Goal: Transaction & Acquisition: Purchase product/service

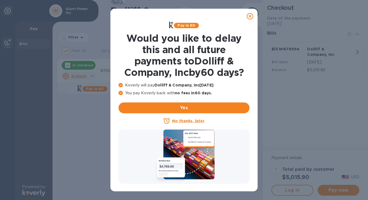
click at [194, 121] on u "No thanks, later" at bounding box center [188, 120] width 32 height 4
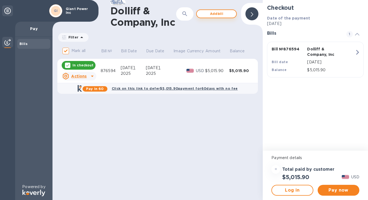
click at [220, 15] on span "Add bill" at bounding box center [216, 14] width 31 height 6
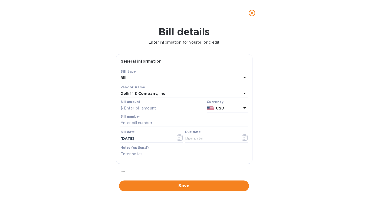
click at [155, 110] on input "text" at bounding box center [162, 108] width 84 height 8
click at [157, 107] on input "text" at bounding box center [162, 108] width 84 height 8
type input "10,202.77"
click at [151, 123] on input "text" at bounding box center [183, 123] width 127 height 8
type input "876896"
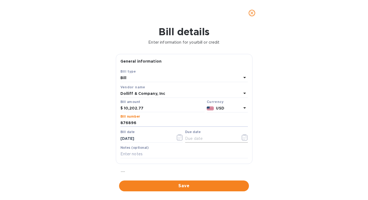
click at [242, 137] on icon "button" at bounding box center [245, 137] width 6 height 6
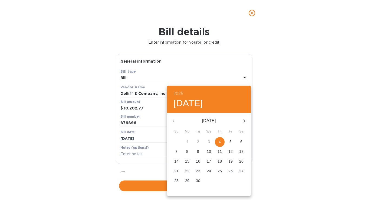
click at [221, 141] on span "4" at bounding box center [220, 141] width 10 height 5
type input "[DATE]"
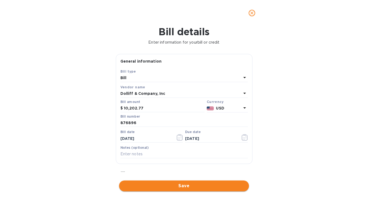
click at [179, 185] on span "Save" at bounding box center [183, 185] width 121 height 6
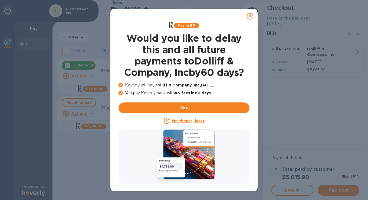
click at [195, 120] on u "No thanks, later" at bounding box center [188, 120] width 32 height 4
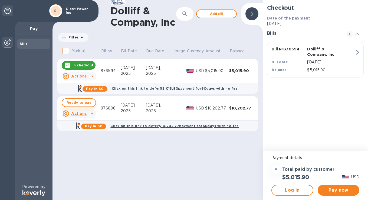
click at [78, 103] on span "Ready to pay" at bounding box center [79, 102] width 25 height 6
checkbox input "true"
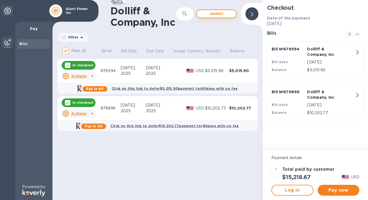
click at [218, 14] on span "Add bill" at bounding box center [216, 14] width 31 height 6
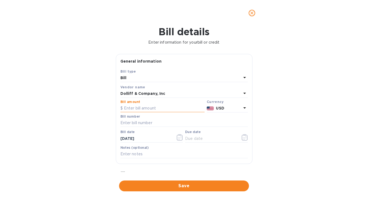
click at [145, 108] on input "text" at bounding box center [162, 108] width 84 height 8
click at [166, 123] on input "text" at bounding box center [183, 123] width 127 height 8
click at [164, 108] on input "19,089.73877112" at bounding box center [164, 108] width 81 height 8
type input "19,089.73"
click at [158, 124] on input "text" at bounding box center [183, 123] width 127 height 8
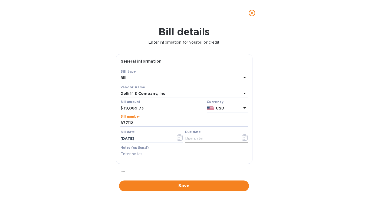
type input "877112"
click at [200, 137] on input "text" at bounding box center [210, 138] width 51 height 8
click at [243, 139] on icon "button" at bounding box center [245, 137] width 6 height 6
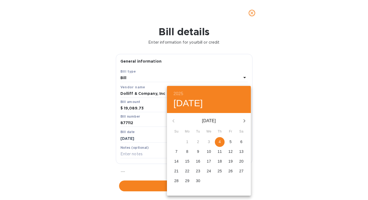
click at [221, 141] on span "4" at bounding box center [220, 141] width 10 height 5
type input "[DATE]"
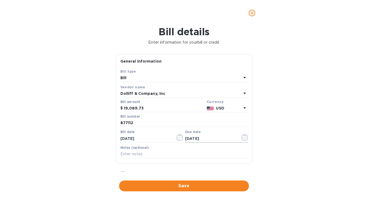
scroll to position [54, 0]
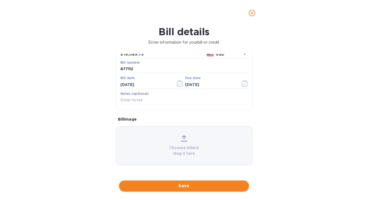
click at [180, 187] on span "Save" at bounding box center [183, 185] width 121 height 6
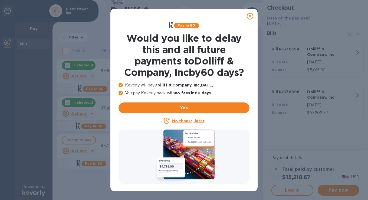
click at [190, 120] on u "No thanks, later" at bounding box center [188, 120] width 32 height 4
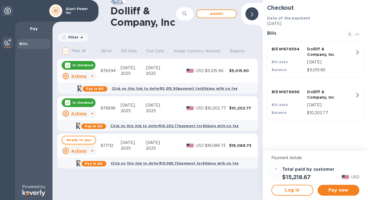
click at [81, 140] on span "Ready to pay" at bounding box center [79, 140] width 25 height 6
checkbox input "true"
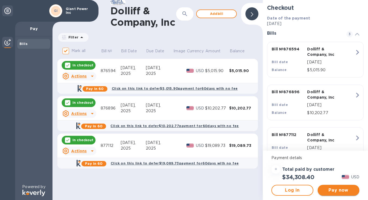
click at [343, 193] on button "Pay now" at bounding box center [339, 189] width 42 height 11
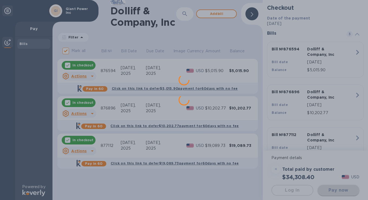
scroll to position [0, 0]
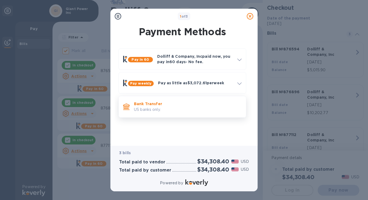
click at [188, 107] on p "US banks only." at bounding box center [188, 110] width 108 height 6
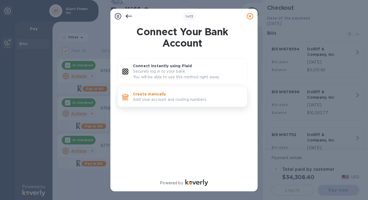
click at [186, 100] on p "Add your account and routing numbers." at bounding box center [188, 100] width 110 height 6
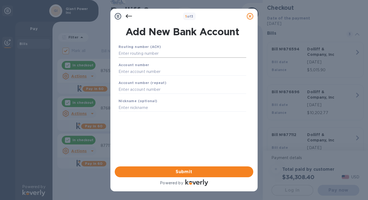
click at [173, 52] on input "text" at bounding box center [182, 54] width 128 height 8
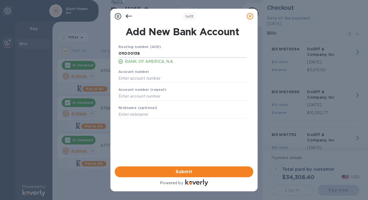
type input "011000138"
click at [136, 76] on input "text" at bounding box center [182, 78] width 128 height 8
type input "466017320760"
click at [137, 98] on input "text" at bounding box center [182, 96] width 128 height 8
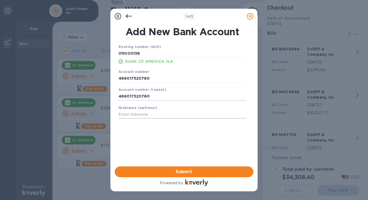
type input "466017320760"
click at [156, 117] on input "text" at bounding box center [182, 114] width 128 height 8
type input "g"
type input "Giant Power Inc"
click at [180, 172] on span "Submit" at bounding box center [184, 171] width 130 height 6
